Goal: Task Accomplishment & Management: Complete application form

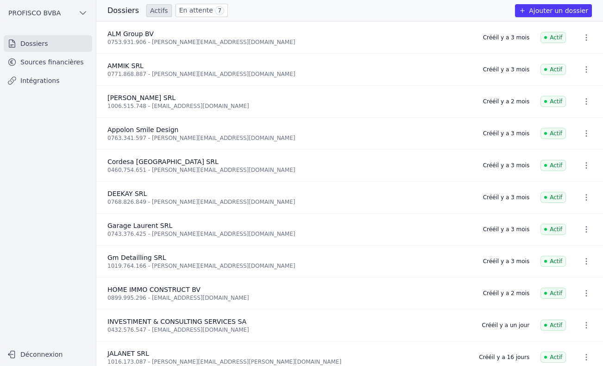
click at [186, 13] on link "En attente 7" at bounding box center [202, 10] width 52 height 13
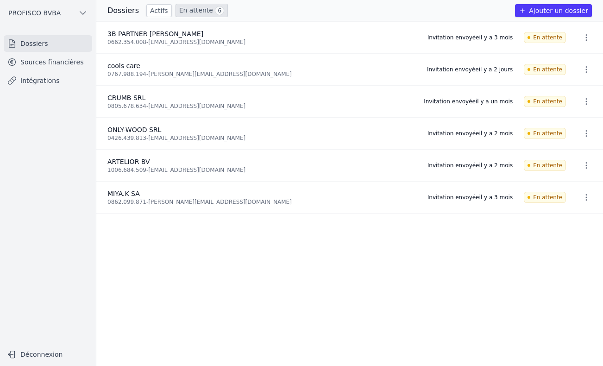
click at [152, 11] on link "Actifs" at bounding box center [158, 10] width 25 height 13
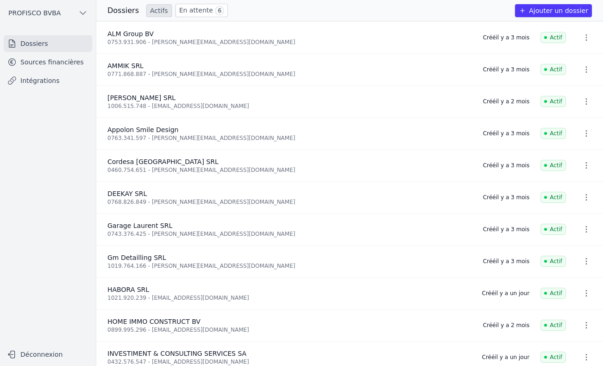
click at [202, 8] on link "En attente 6" at bounding box center [202, 10] width 52 height 13
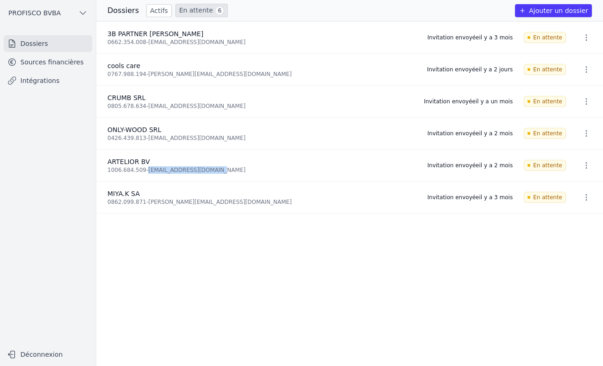
drag, startPoint x: 145, startPoint y: 169, endPoint x: 208, endPoint y: 170, distance: 63.0
click at [208, 170] on div "1006.684.509 - info@theconcretable.com" at bounding box center [261, 169] width 309 height 7
copy div "[EMAIL_ADDRESS][DOMAIN_NAME]"
click at [583, 134] on icon "button" at bounding box center [586, 133] width 9 height 9
click at [423, 219] on div at bounding box center [301, 183] width 603 height 366
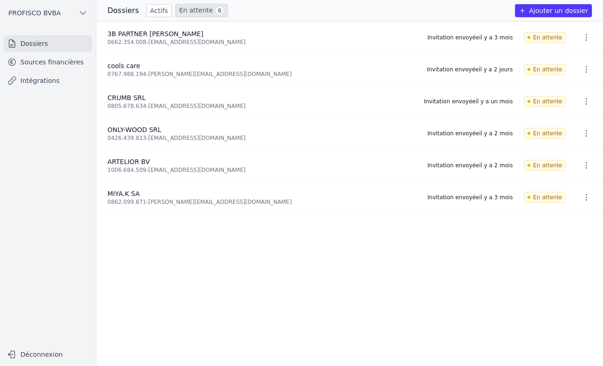
click at [584, 165] on icon "button" at bounding box center [586, 165] width 9 height 9
click at [549, 186] on icon "button" at bounding box center [550, 185] width 6 height 7
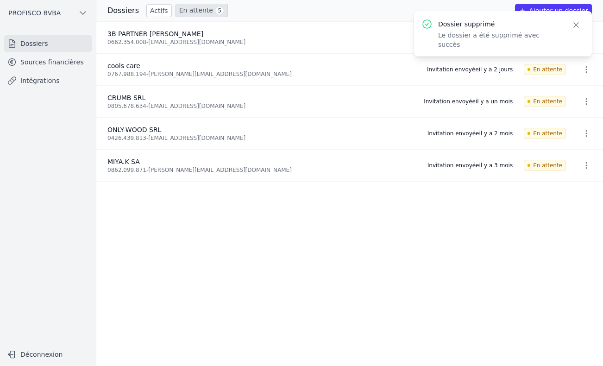
click at [579, 24] on icon "button" at bounding box center [576, 24] width 9 height 9
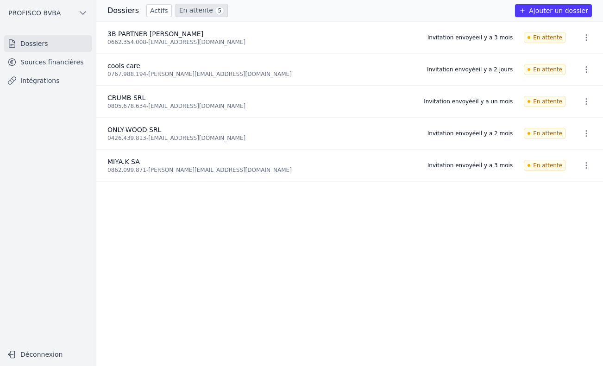
click at [563, 6] on button "Ajouter un dossier" at bounding box center [553, 10] width 77 height 13
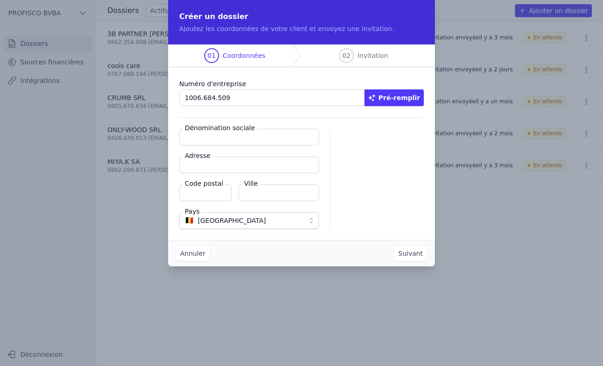
type input "1006.684.509"
click at [398, 95] on button "Pré-remplir" at bounding box center [394, 97] width 59 height 17
type input "ARTELIOR BV"
type input "Jan Jozef Van Engelgomstraat 6"
type input "1850"
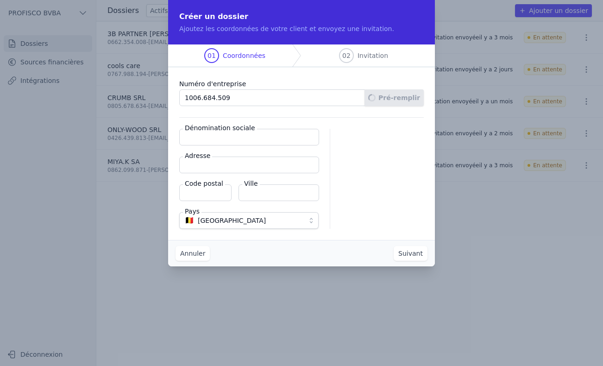
type input "Grimbergen"
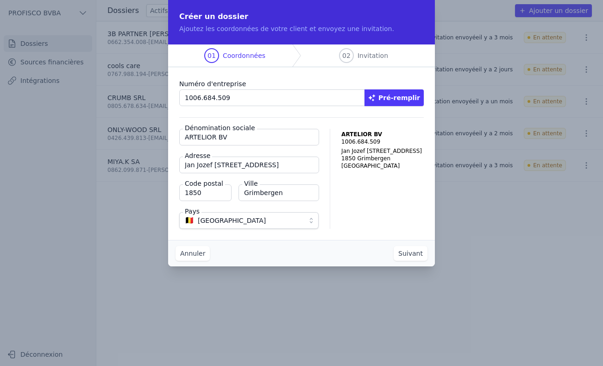
click at [403, 258] on button "Suivant" at bounding box center [411, 253] width 34 height 15
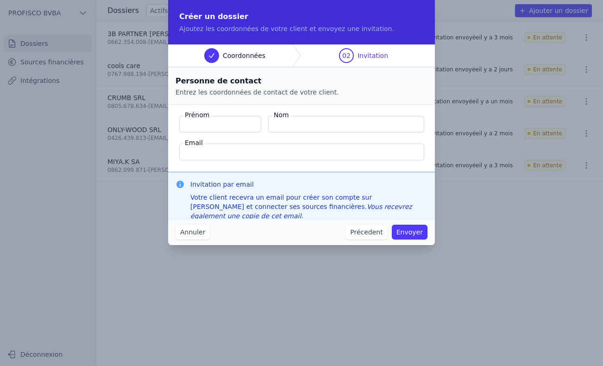
click at [213, 156] on input "Email" at bounding box center [301, 152] width 245 height 17
paste input "[EMAIL_ADDRESS][DOMAIN_NAME]"
type input "[EMAIL_ADDRESS][DOMAIN_NAME]"
click at [226, 126] on input "Prénom" at bounding box center [220, 124] width 82 height 17
click at [220, 126] on input "Prénom" at bounding box center [220, 124] width 82 height 17
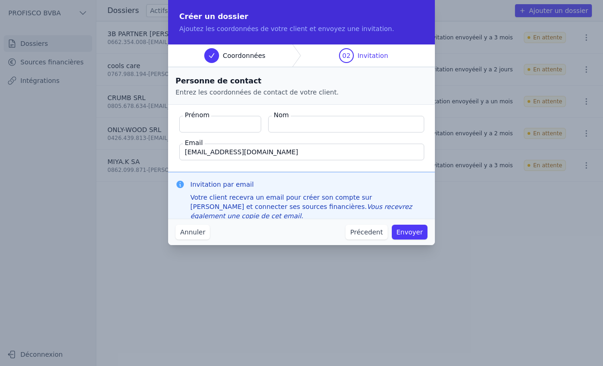
type input "j"
type input "Jonathan"
click at [354, 125] on input "Nom" at bounding box center [346, 124] width 156 height 17
type input "Macarez"
click at [265, 152] on input "[EMAIL_ADDRESS][DOMAIN_NAME]" at bounding box center [301, 152] width 245 height 17
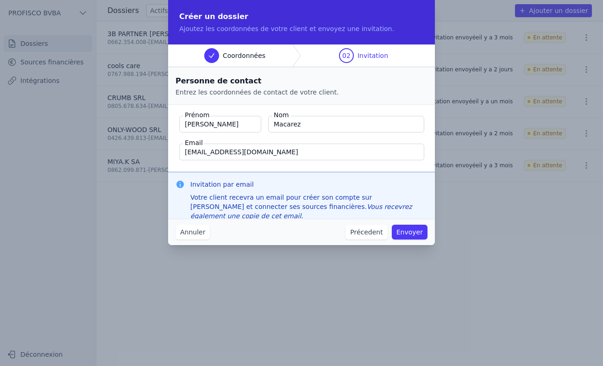
click at [416, 235] on button "Envoyer" at bounding box center [410, 232] width 36 height 15
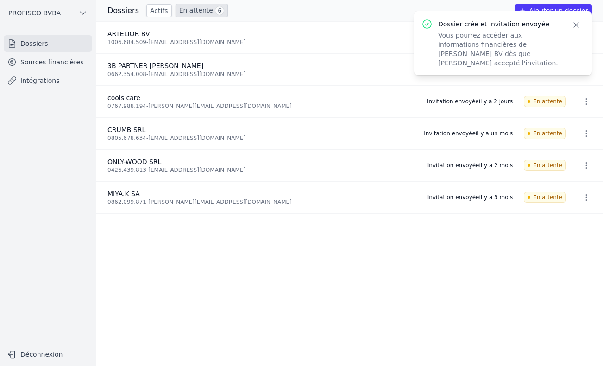
click at [577, 20] on icon "button" at bounding box center [576, 24] width 9 height 9
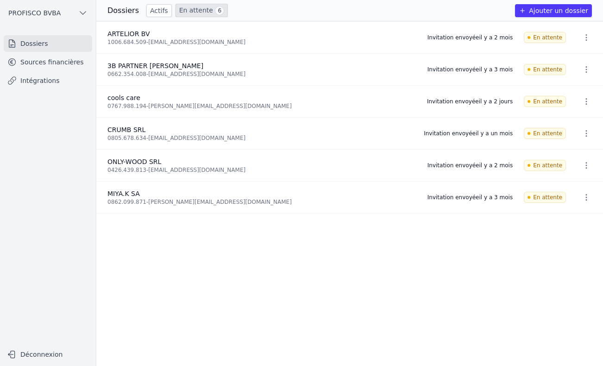
click at [542, 11] on button "Ajouter un dossier" at bounding box center [553, 10] width 77 height 13
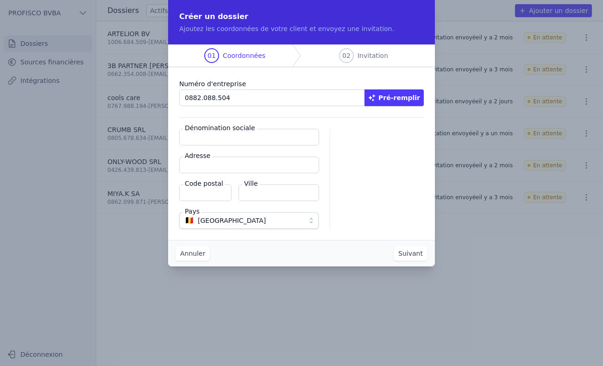
type input "0882.088.504"
click at [408, 102] on button "Pré-remplir" at bounding box center [394, 97] width 59 height 17
type input "MBG.FARS SRL"
type input "Rue Georges Raeymaekers 35"
type input "1030"
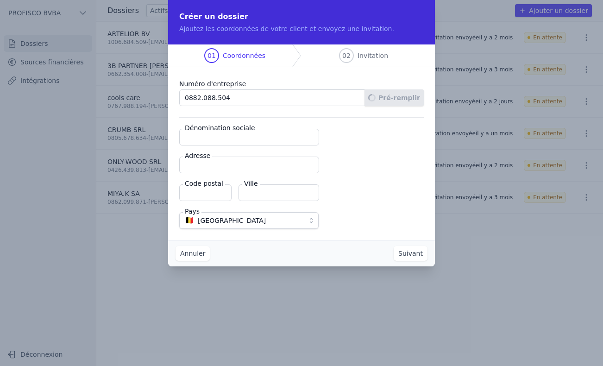
type input "Schaerbeek"
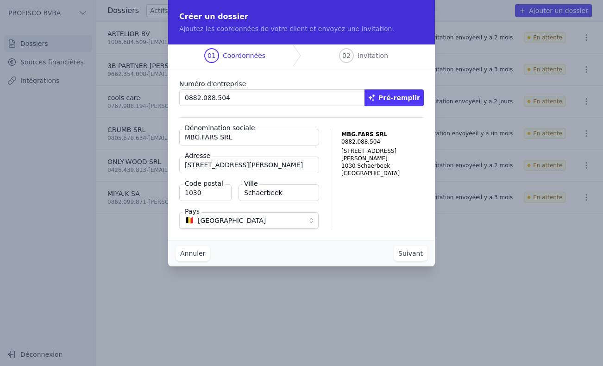
click at [407, 251] on button "Suivant" at bounding box center [411, 253] width 34 height 15
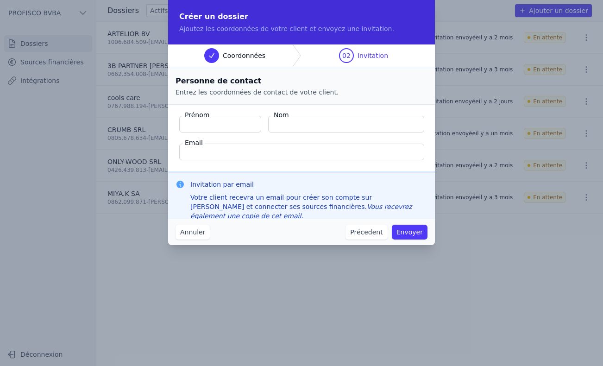
click at [203, 152] on input "Email" at bounding box center [301, 152] width 245 height 17
paste input "mahgita@gmail.com"
type input "mahgita@gmail.com"
click at [212, 127] on input "Prénom" at bounding box center [220, 124] width 82 height 17
type input "Gita"
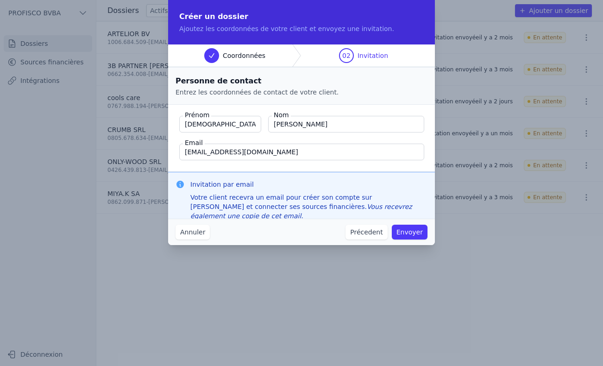
type input "Mahvelati"
click at [407, 233] on button "Envoyer" at bounding box center [410, 232] width 36 height 15
